Goal: Transaction & Acquisition: Purchase product/service

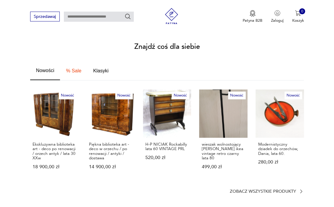
scroll to position [331, 0]
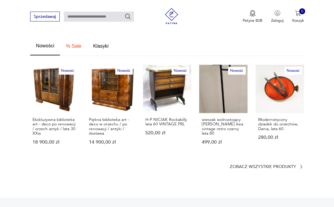
click at [222, 119] on p "wieszak wolnostojący [PERSON_NAME] ikea vintage retro czarny lata 80" at bounding box center [224, 126] width 44 height 18
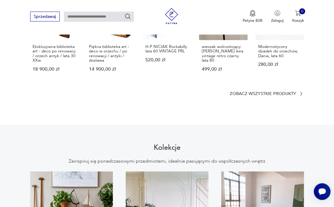
scroll to position [396, 0]
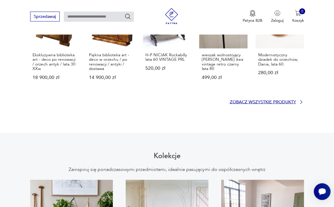
click at [261, 100] on p "Zobacz wszystkie produkty" at bounding box center [262, 102] width 66 height 4
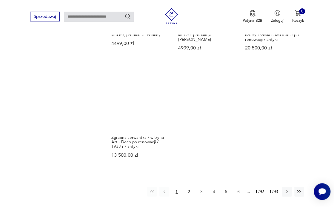
scroll to position [676, 0]
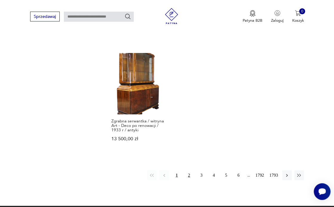
click at [189, 171] on button "2" at bounding box center [189, 176] width 10 height 10
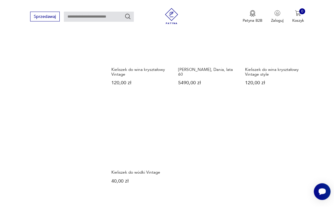
scroll to position [616, 0]
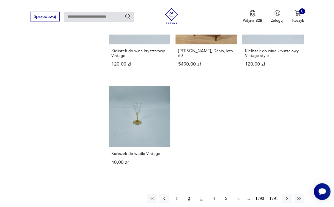
click at [202, 194] on button "3" at bounding box center [201, 199] width 10 height 10
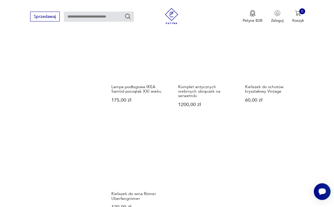
scroll to position [617, 0]
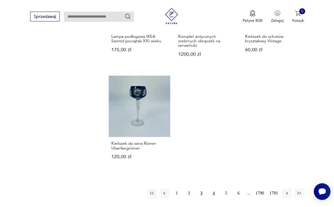
click at [213, 190] on button "4" at bounding box center [214, 194] width 10 height 10
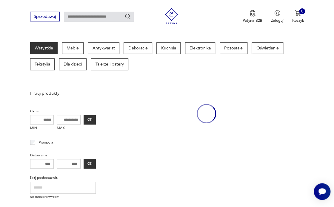
scroll to position [65, 0]
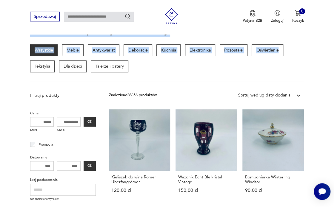
drag, startPoint x: 333, startPoint y: 32, endPoint x: 333, endPoint y: 38, distance: 6.0
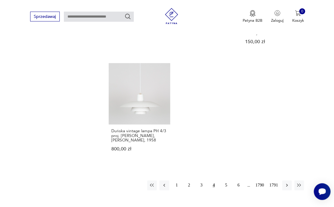
scroll to position [673, 0]
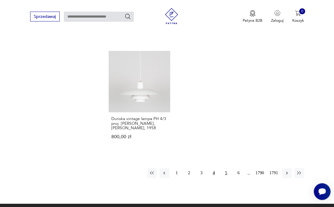
click at [225, 169] on button "5" at bounding box center [226, 174] width 10 height 10
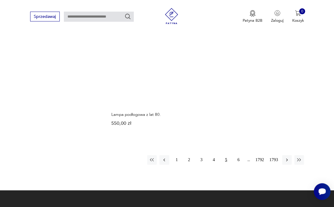
scroll to position [681, 0]
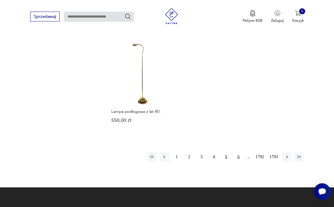
click at [238, 152] on button "6" at bounding box center [239, 157] width 10 height 10
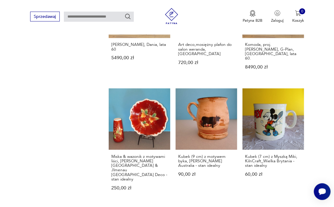
scroll to position [452, 0]
